Goal: Task Accomplishment & Management: Manage account settings

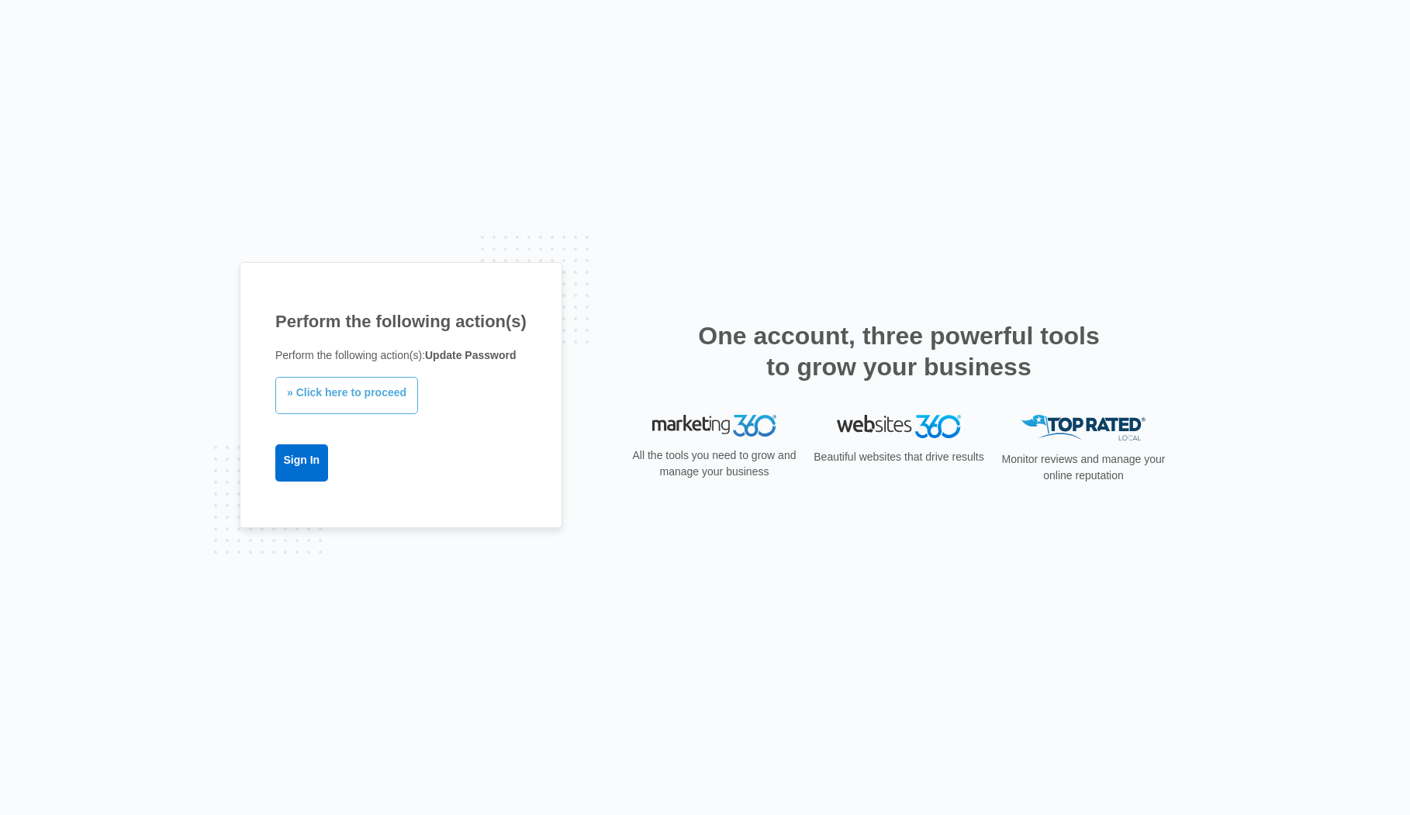
click at [366, 402] on link "» Click here to proceed" at bounding box center [346, 395] width 143 height 37
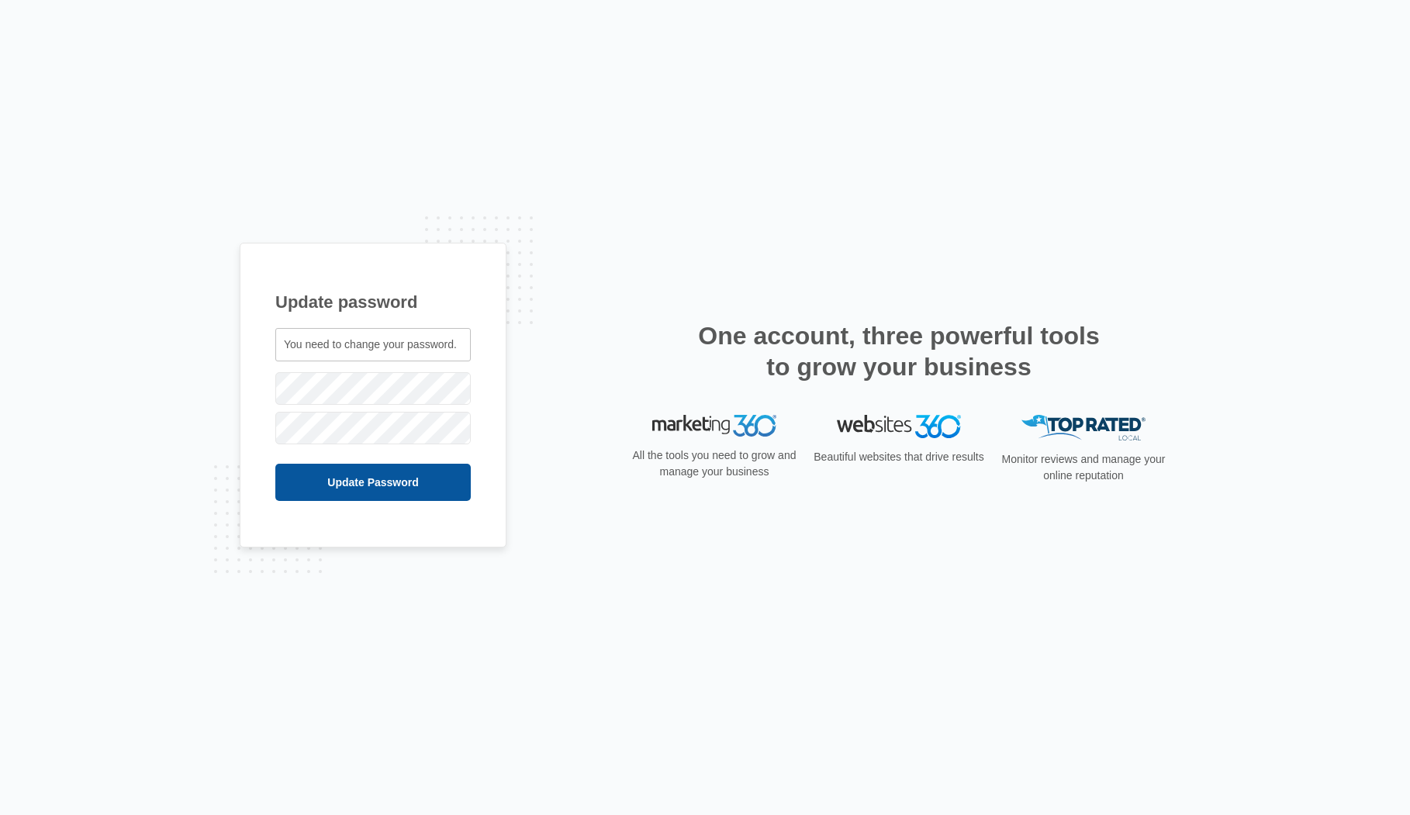
click at [399, 478] on input "Update Password" at bounding box center [372, 482] width 195 height 37
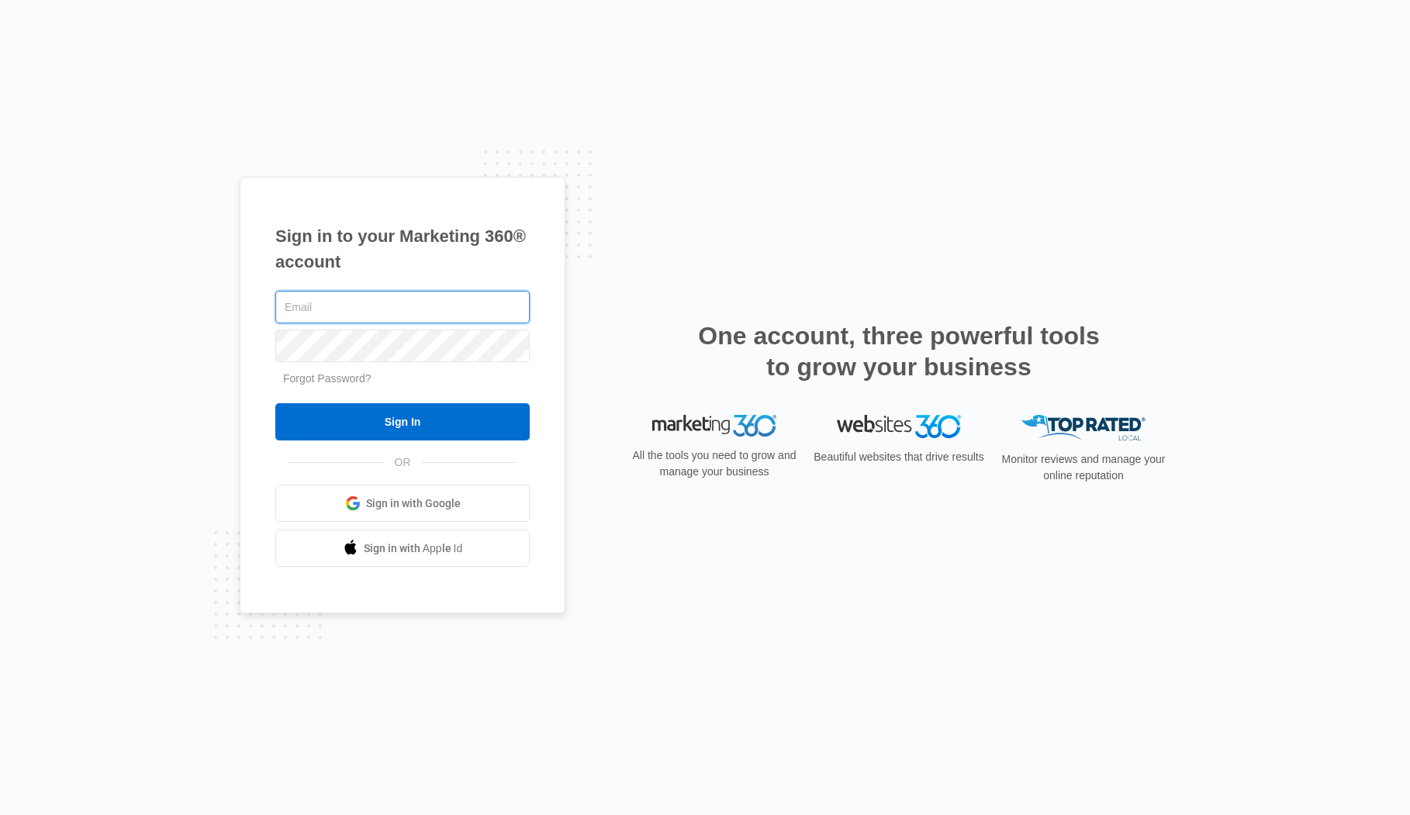
type input "lsservicezoom@gmail.com"
click at [403, 447] on div "lsservicezoom@gmail.com Forgot Password? Sign In OR Sign in with Google Sign in…" at bounding box center [402, 428] width 254 height 280
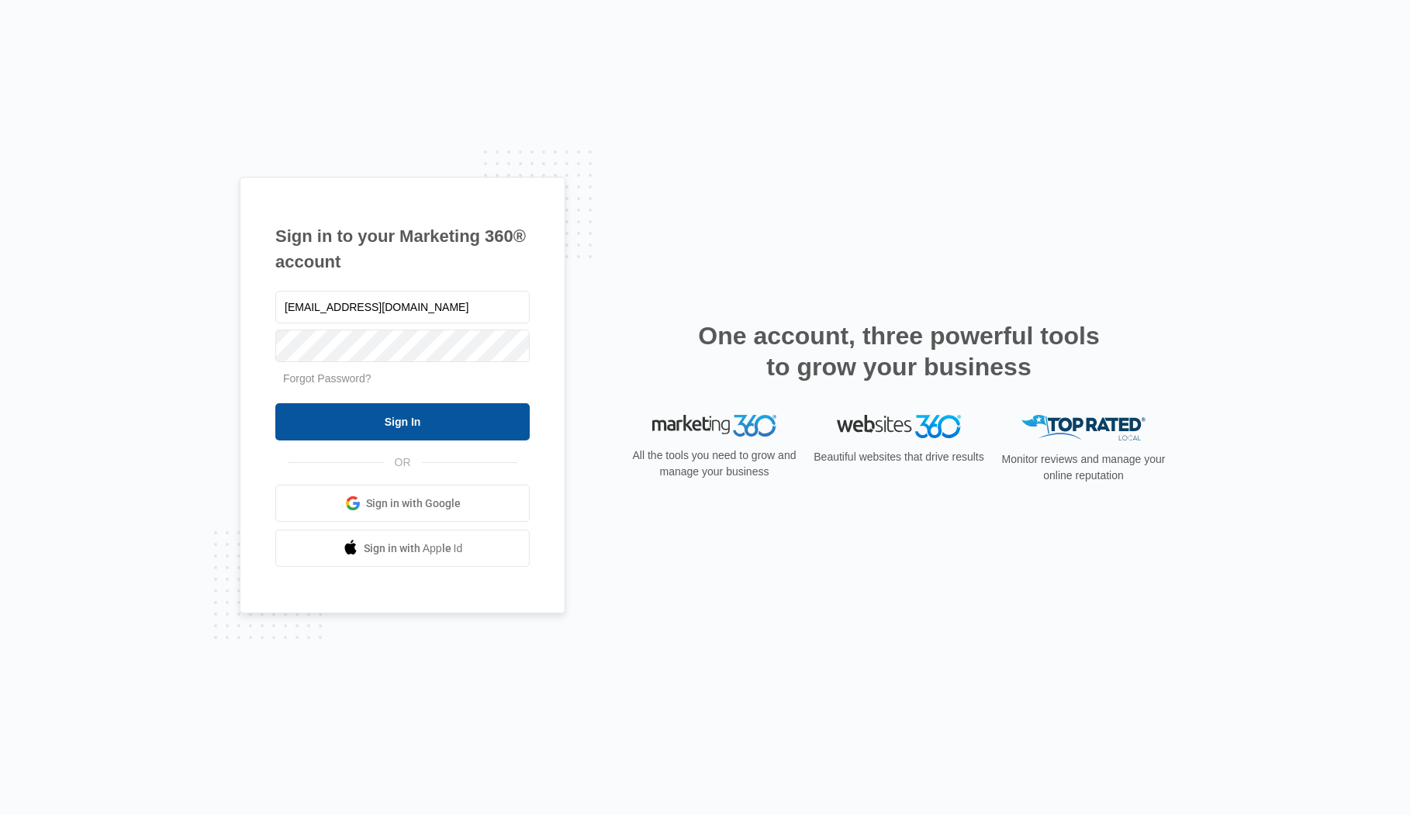
click at [408, 421] on input "Sign In" at bounding box center [402, 421] width 254 height 37
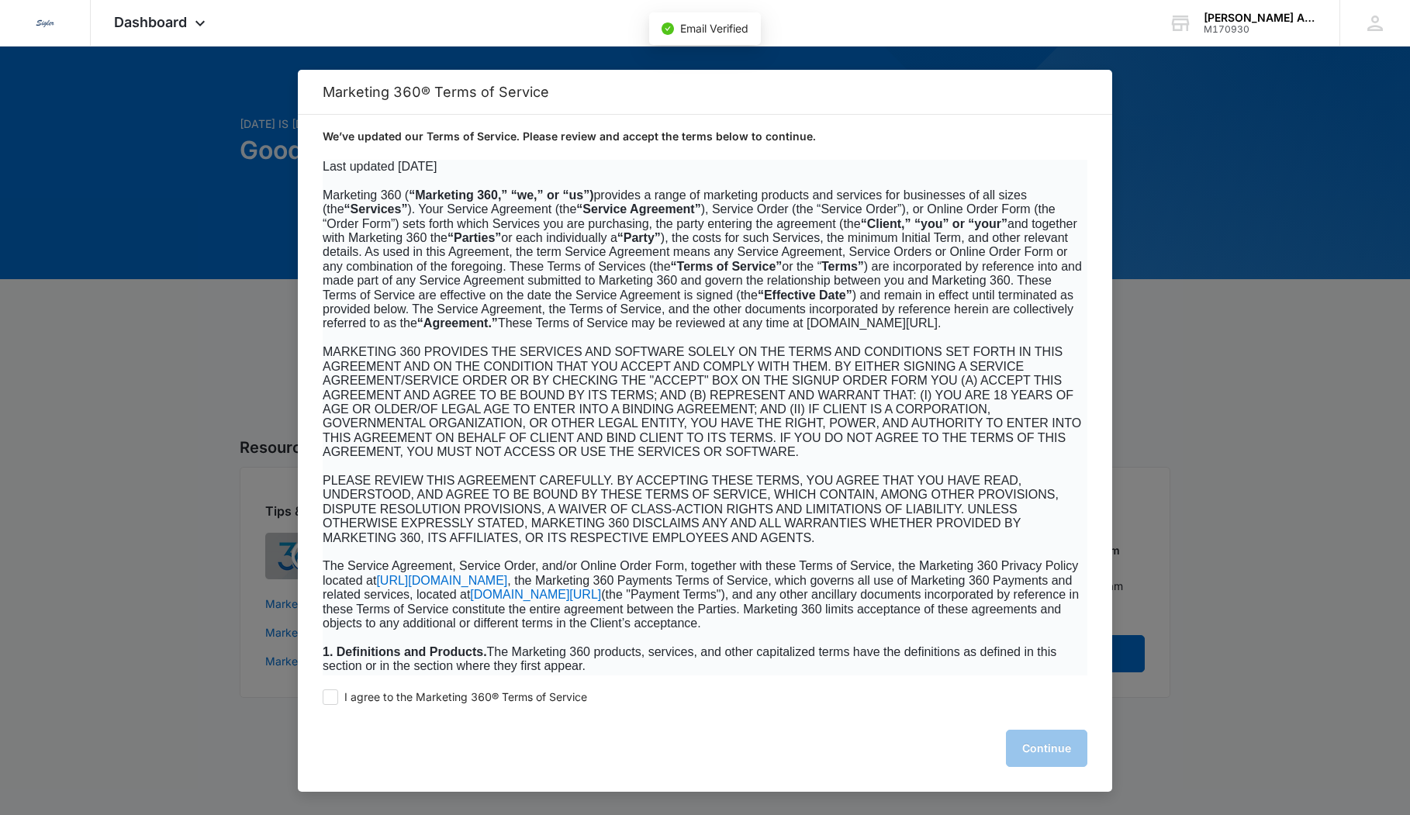
click at [326, 705] on div "I agree to the Marketing 360® Terms of Service Continue" at bounding box center [705, 733] width 814 height 116
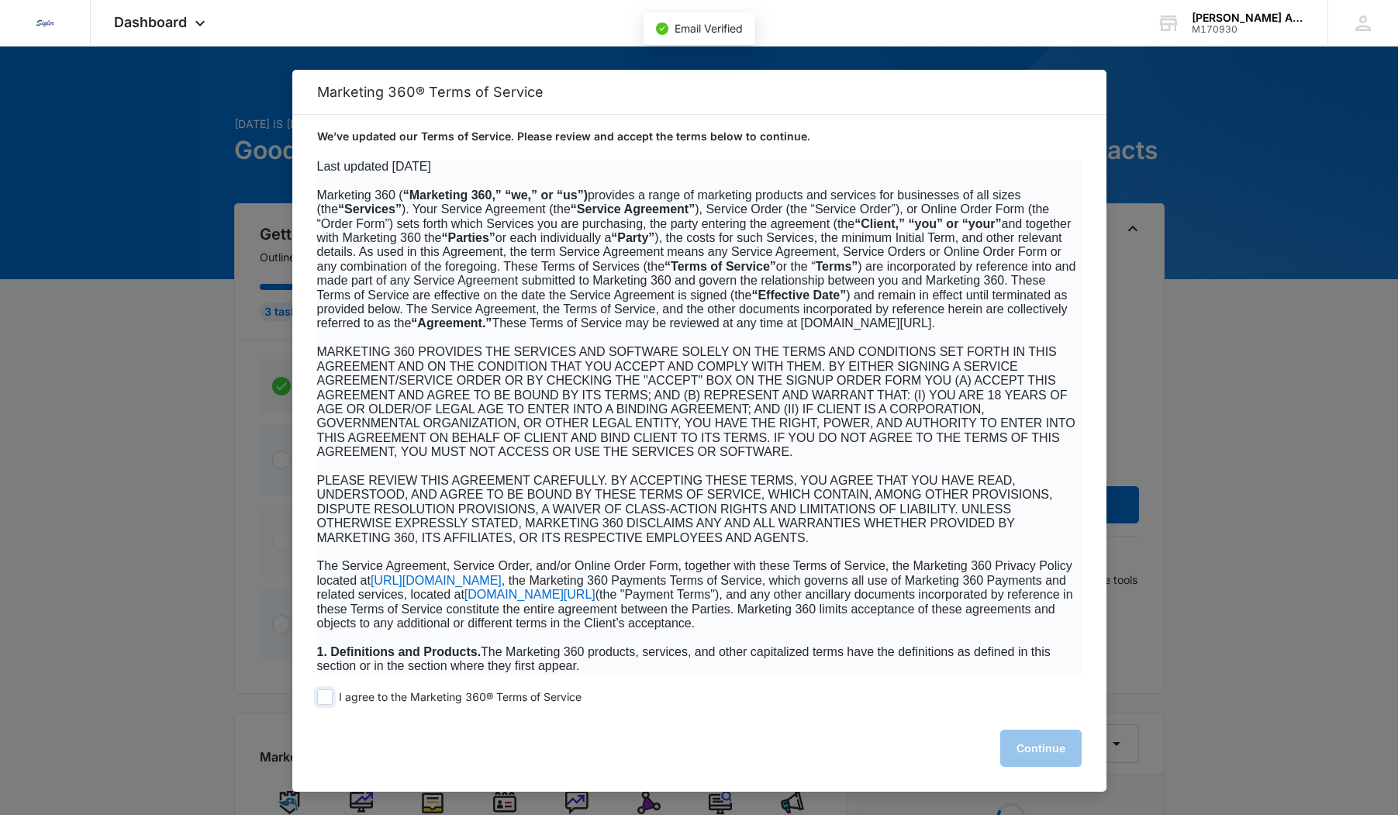
click at [329, 699] on span at bounding box center [325, 697] width 16 height 16
click at [329, 699] on input "I agree to the Marketing 360® Terms of Service" at bounding box center [325, 697] width 16 height 16
checkbox input "true"
click at [1017, 741] on button "Continue" at bounding box center [1040, 748] width 81 height 37
